Goal: Task Accomplishment & Management: Manage account settings

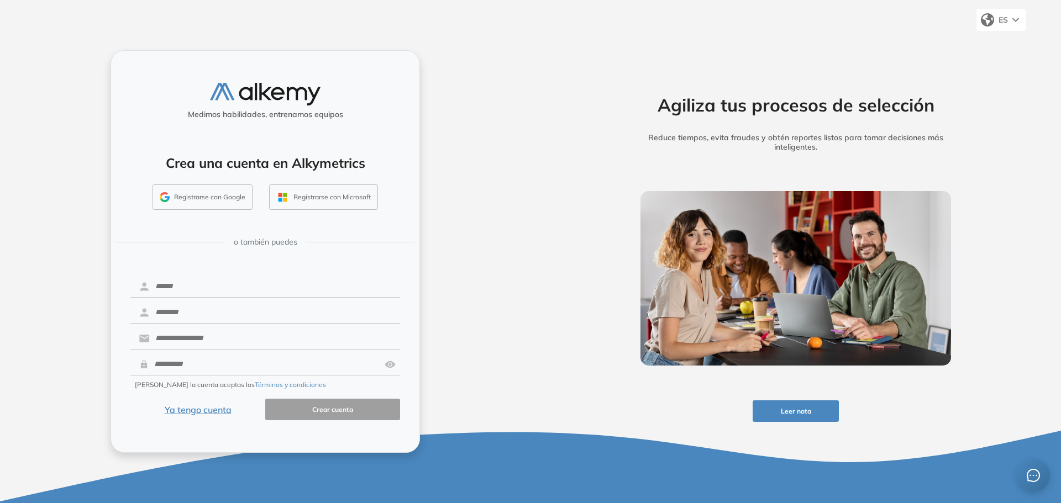
click at [211, 197] on button "Registrarse con Google" at bounding box center [202, 197] width 100 height 25
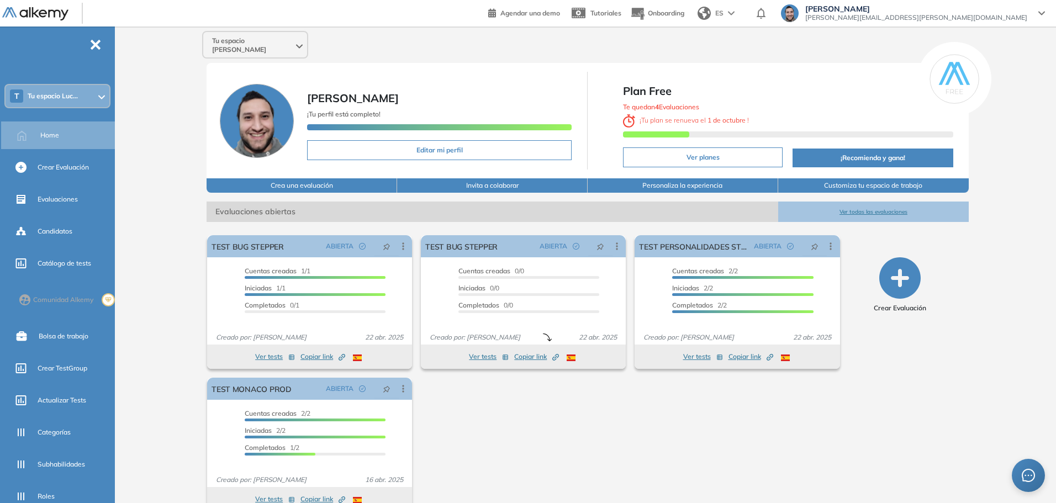
click at [80, 98] on div "T Tu espacio Luc..." at bounding box center [58, 96] width 104 height 22
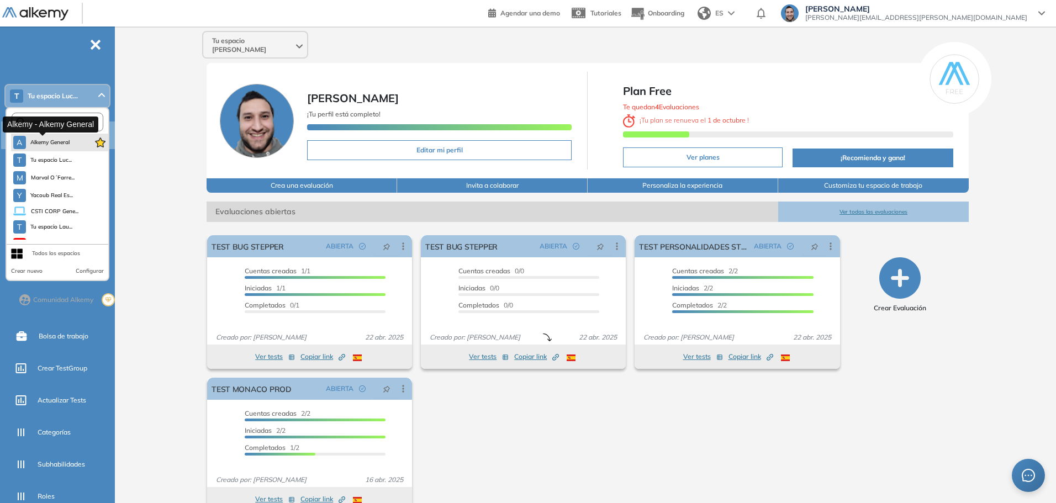
click at [57, 142] on span "Alkemy General" at bounding box center [50, 142] width 40 height 9
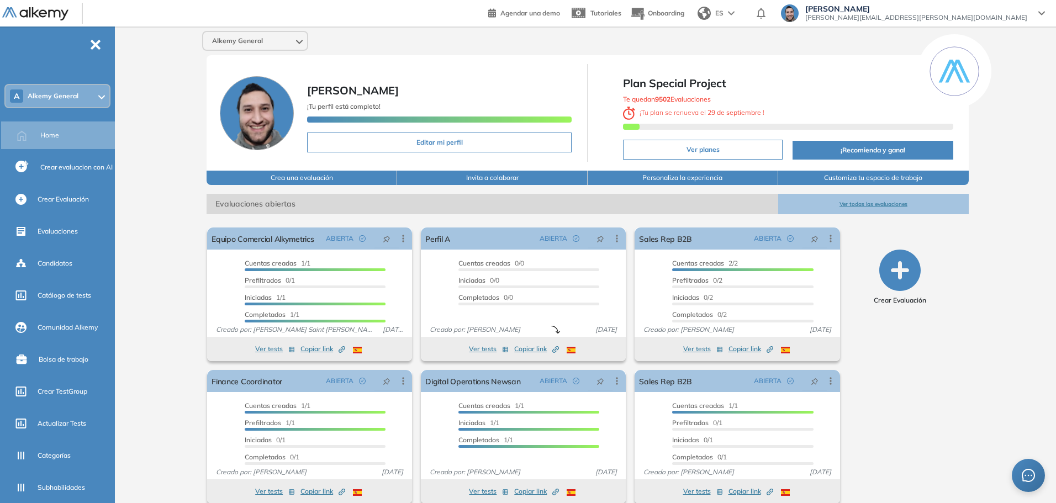
click at [996, 13] on span "Lucas Ruiz" at bounding box center [916, 8] width 222 height 9
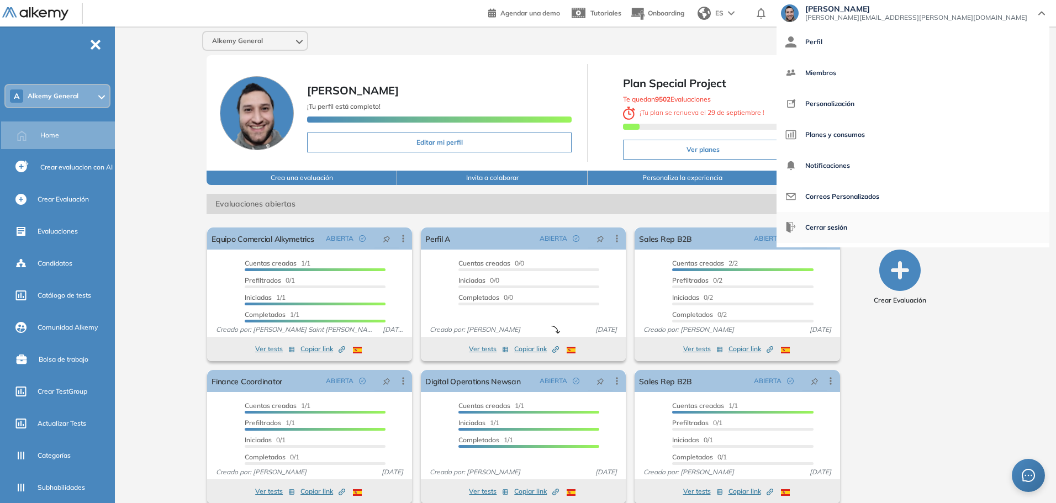
click at [847, 230] on span "Cerrar sesión" at bounding box center [826, 227] width 42 height 27
